Goal: Information Seeking & Learning: Learn about a topic

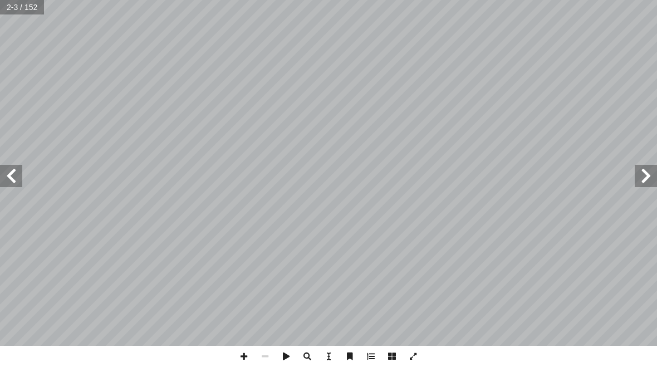
click at [12, 12] on input "text" at bounding box center [22, 7] width 45 height 14
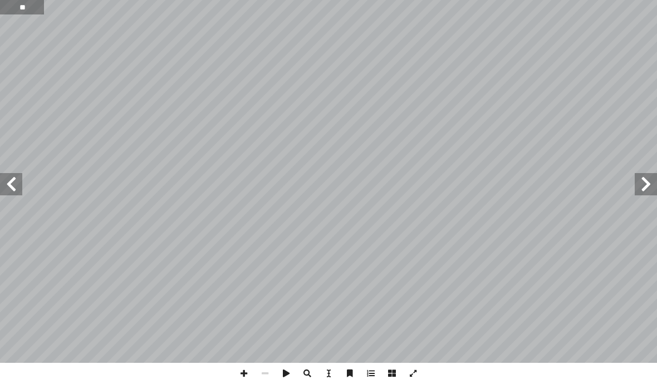
type input "**"
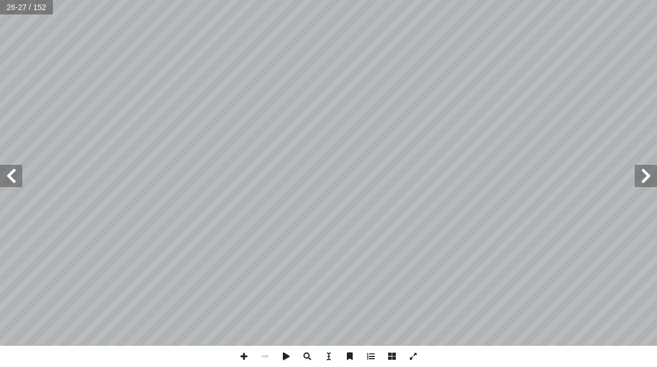
click at [2, 173] on span at bounding box center [11, 176] width 22 height 22
click at [4, 186] on span at bounding box center [11, 176] width 22 height 22
click at [14, 175] on span at bounding box center [11, 176] width 22 height 22
click at [14, 170] on span at bounding box center [11, 176] width 22 height 22
click at [13, 176] on span at bounding box center [11, 176] width 22 height 22
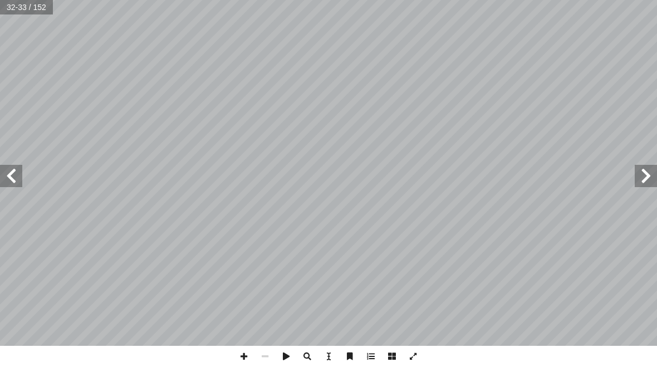
click at [14, 170] on span at bounding box center [11, 176] width 22 height 22
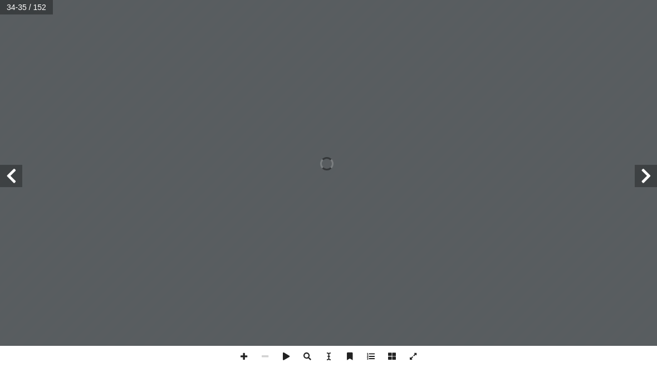
click at [4, 171] on span at bounding box center [11, 176] width 22 height 22
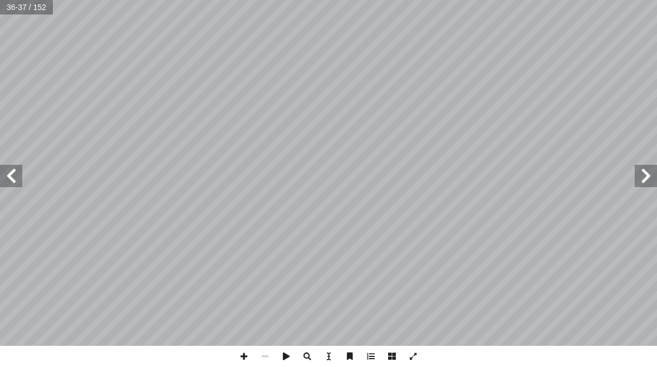
click at [2, 174] on span at bounding box center [11, 176] width 22 height 22
click at [14, 12] on input "text" at bounding box center [26, 7] width 53 height 14
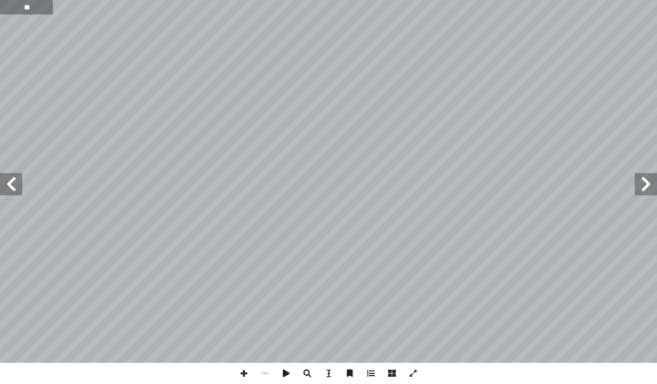
type input "**"
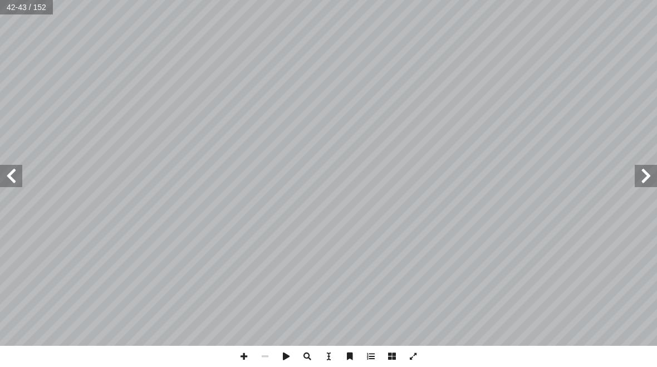
click at [6, 173] on span at bounding box center [11, 176] width 22 height 22
click at [3, 178] on span at bounding box center [11, 176] width 22 height 22
click at [7, 168] on span at bounding box center [11, 176] width 22 height 22
click at [652, 169] on span at bounding box center [645, 176] width 22 height 22
click at [14, 8] on input "text" at bounding box center [26, 7] width 53 height 14
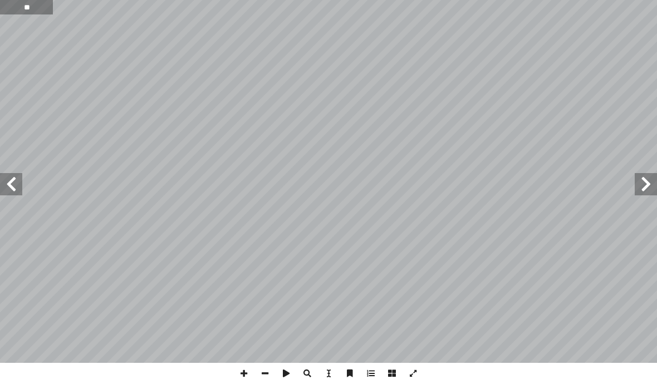
type input "**"
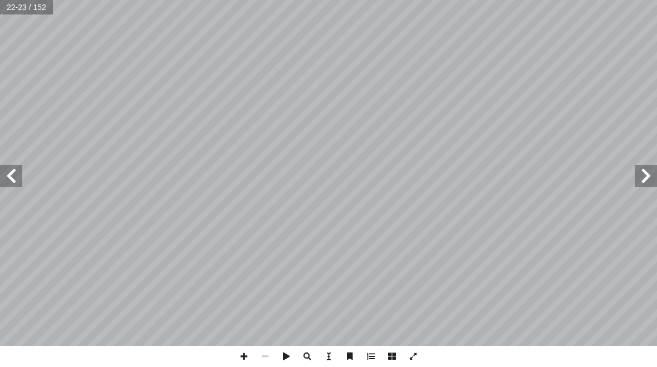
click at [10, 175] on span at bounding box center [11, 176] width 22 height 22
click at [14, 181] on span at bounding box center [11, 176] width 22 height 22
click at [8, 174] on span at bounding box center [11, 176] width 22 height 22
click at [6, 181] on span at bounding box center [11, 176] width 22 height 22
click at [7, 186] on span at bounding box center [11, 176] width 22 height 22
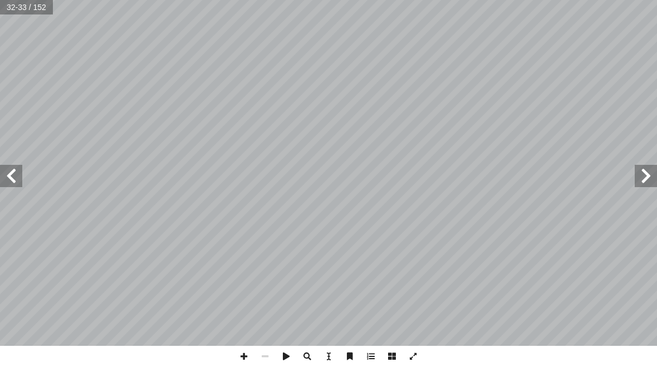
click at [651, 183] on span at bounding box center [645, 176] width 22 height 22
click at [654, 173] on span at bounding box center [645, 176] width 22 height 22
click at [654, 171] on span at bounding box center [645, 176] width 22 height 22
click at [20, 173] on span at bounding box center [11, 176] width 22 height 22
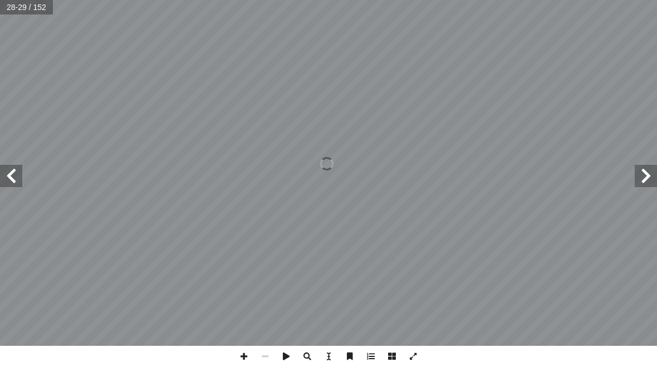
scroll to position [-1, 0]
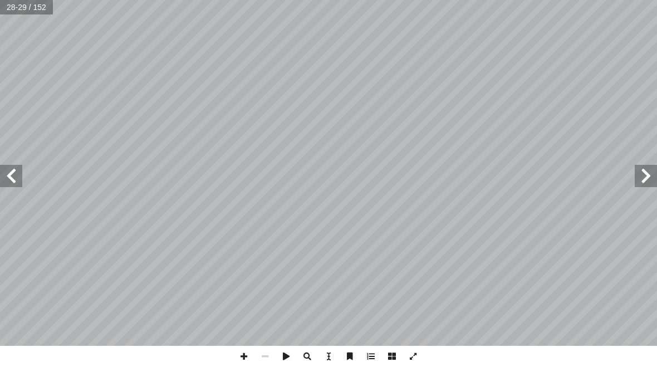
click at [16, 171] on span at bounding box center [11, 176] width 22 height 22
click at [2, 178] on span at bounding box center [11, 176] width 22 height 22
click at [7, 13] on input "text" at bounding box center [26, 7] width 53 height 14
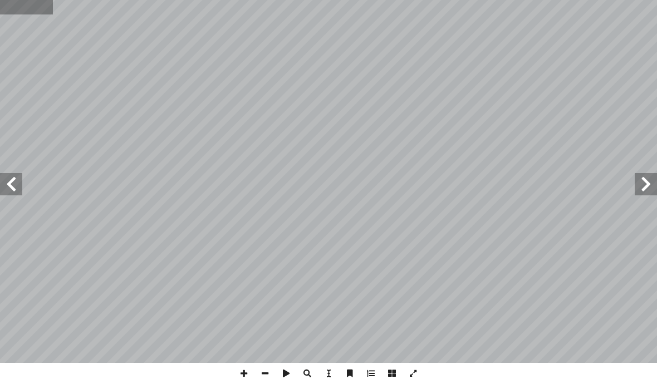
type input "*"
type input "**"
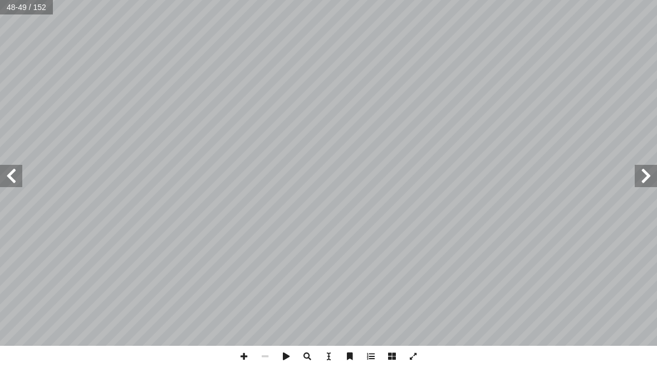
click at [643, 178] on span at bounding box center [645, 176] width 22 height 22
